Goal: Find specific page/section: Find specific page/section

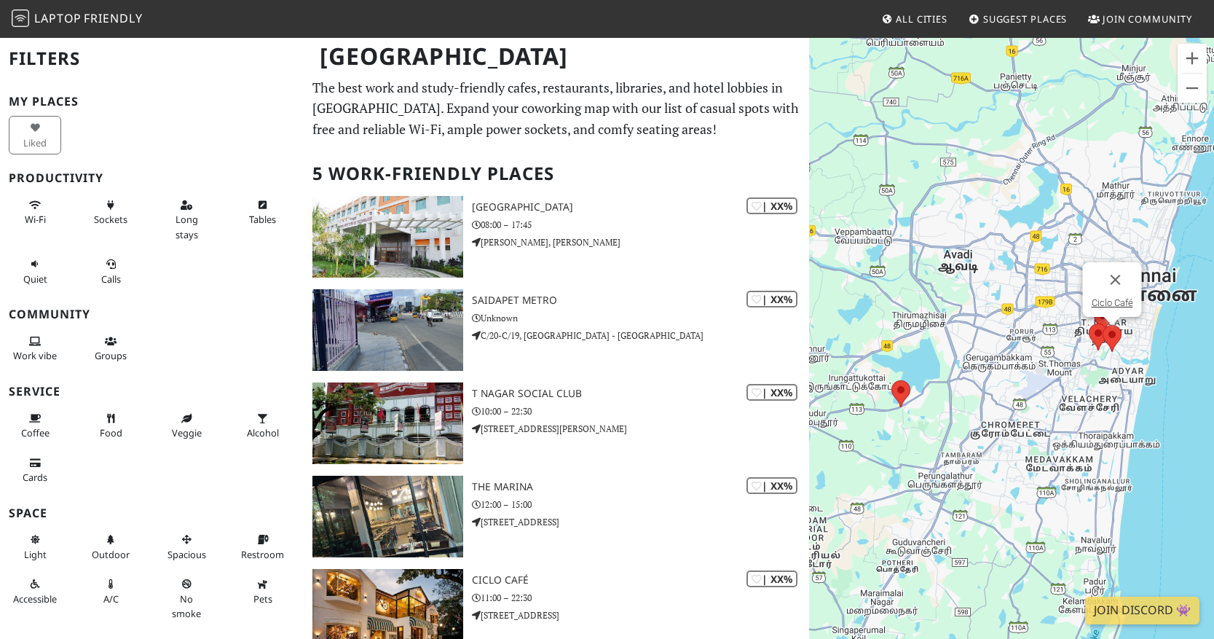
scroll to position [117, 0]
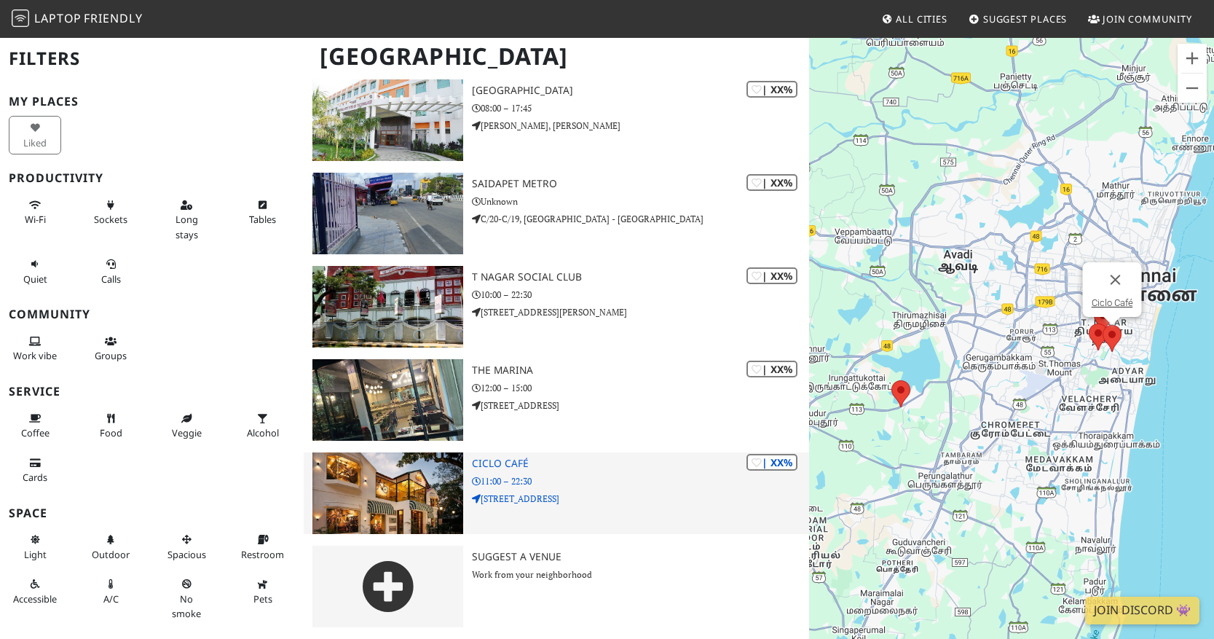
click at [447, 471] on img at bounding box center [389, 493] width 152 height 82
click at [503, 463] on h3 "Ciclo Café" at bounding box center [640, 463] width 337 height 12
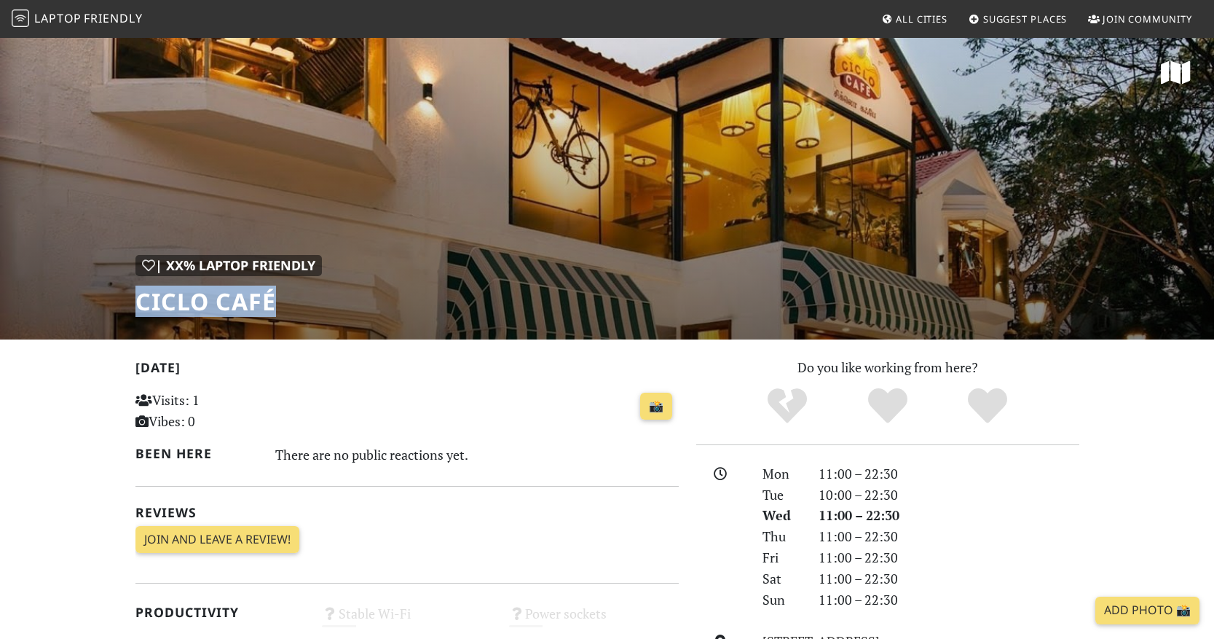
drag, startPoint x: 278, startPoint y: 308, endPoint x: 135, endPoint y: 307, distance: 142.1
click at [135, 307] on h1 "Ciclo Café" at bounding box center [228, 302] width 186 height 28
copy h1 "Ciclo Café"
